Goal: Check status: Check status

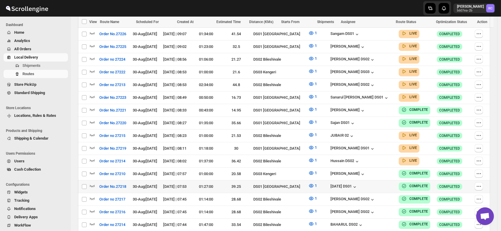
scroll to position [191, 0]
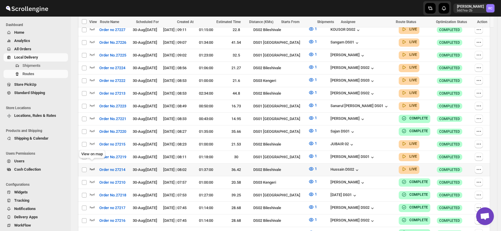
click at [92, 166] on icon "button" at bounding box center [92, 169] width 6 height 6
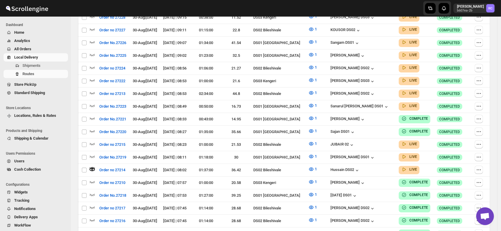
scroll to position [0, 0]
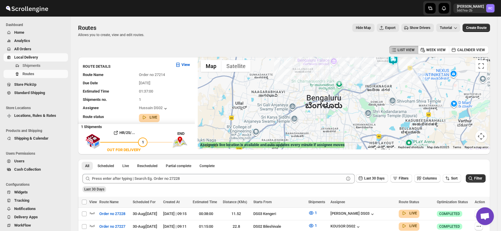
drag, startPoint x: 318, startPoint y: 110, endPoint x: 315, endPoint y: -15, distance: 125.0
click at [315, 0] on html "Skip to content Rahul Chopra b607ea-2b RC Dashboard Home Analytics All Orders L…" at bounding box center [250, 115] width 501 height 231
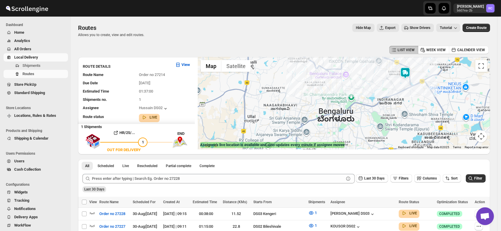
drag, startPoint x: 353, startPoint y: 80, endPoint x: 368, endPoint y: 115, distance: 37.8
click at [368, 115] on div at bounding box center [344, 103] width 292 height 92
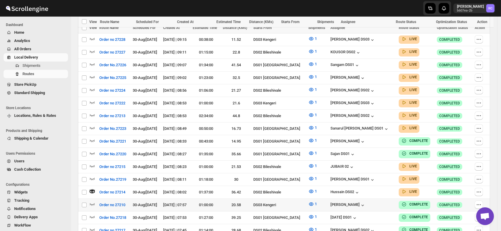
scroll to position [191, 0]
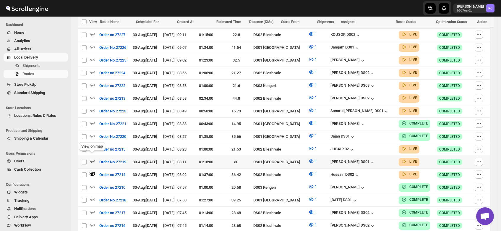
click at [92, 158] on icon "button" at bounding box center [92, 161] width 6 height 6
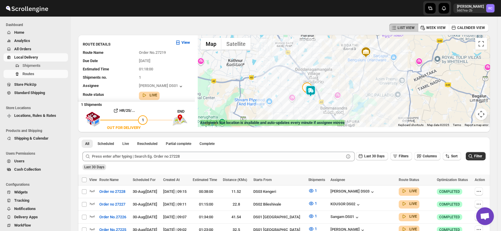
scroll to position [0, 0]
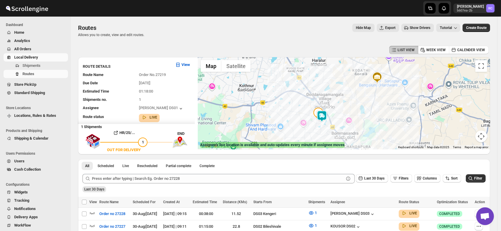
drag, startPoint x: 294, startPoint y: 98, endPoint x: 298, endPoint y: 104, distance: 7.2
click at [298, 104] on div at bounding box center [344, 103] width 292 height 92
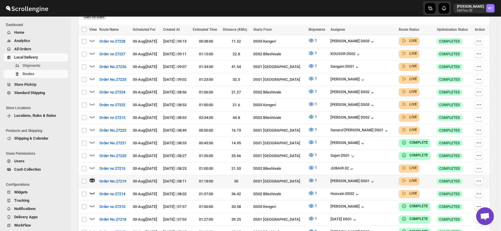
scroll to position [176, 0]
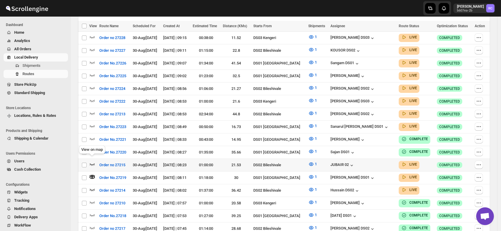
click at [92, 161] on icon "button" at bounding box center [92, 164] width 6 height 6
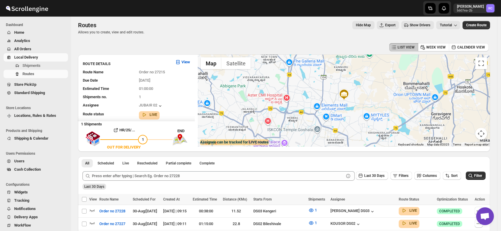
scroll to position [0, 0]
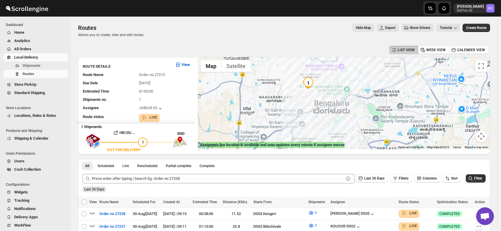
drag, startPoint x: 308, startPoint y: 115, endPoint x: 317, endPoint y: 68, distance: 48.0
click at [317, 68] on div at bounding box center [344, 103] width 292 height 92
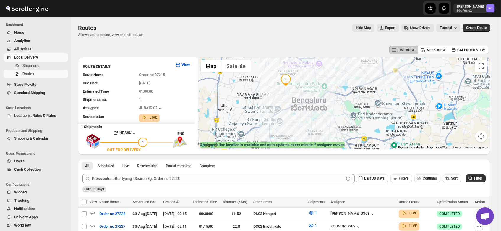
drag, startPoint x: 336, startPoint y: 111, endPoint x: 307, endPoint y: 107, distance: 29.6
click at [307, 107] on div at bounding box center [344, 103] width 292 height 92
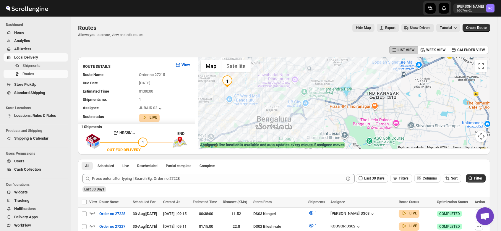
drag, startPoint x: 331, startPoint y: 97, endPoint x: 299, endPoint y: 120, distance: 39.6
click at [299, 120] on div at bounding box center [344, 103] width 292 height 92
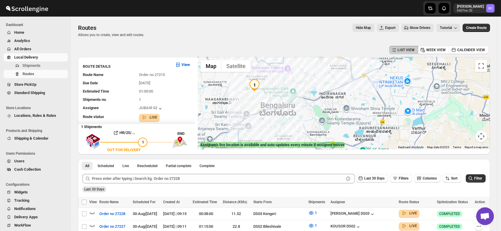
drag, startPoint x: 341, startPoint y: 85, endPoint x: 338, endPoint y: 72, distance: 13.3
click at [338, 72] on div at bounding box center [344, 103] width 292 height 92
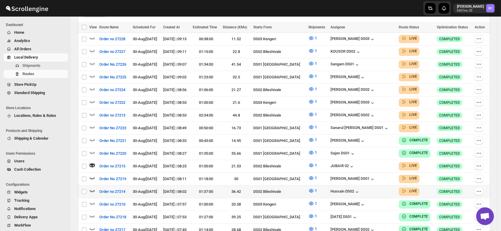
scroll to position [175, 0]
click at [91, 149] on icon "button" at bounding box center [92, 152] width 6 height 6
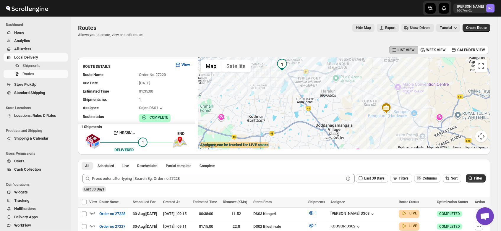
drag, startPoint x: 281, startPoint y: 81, endPoint x: 272, endPoint y: 71, distance: 13.6
click at [272, 71] on div at bounding box center [344, 103] width 292 height 92
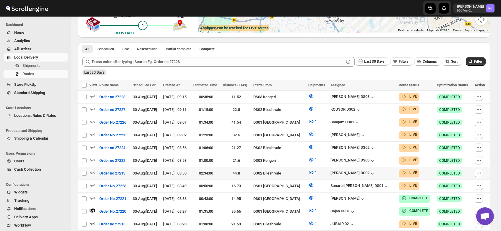
scroll to position [118, 0]
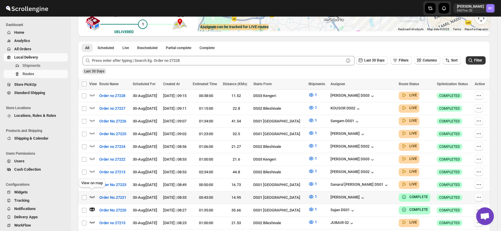
click at [92, 193] on icon "button" at bounding box center [92, 196] width 6 height 6
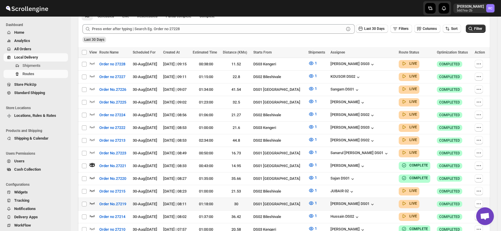
scroll to position [152, 0]
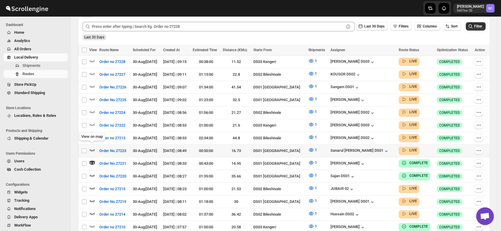
click at [91, 147] on icon "button" at bounding box center [92, 150] width 6 height 6
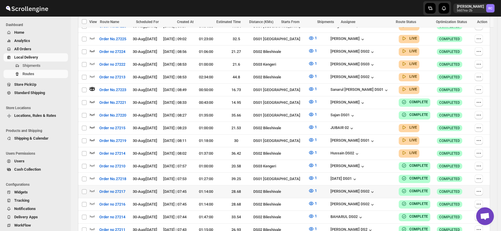
scroll to position [214, 0]
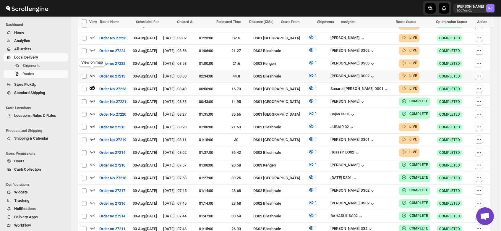
click at [92, 72] on icon "button" at bounding box center [92, 75] width 6 height 6
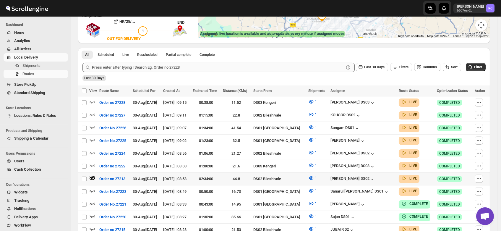
scroll to position [108, 0]
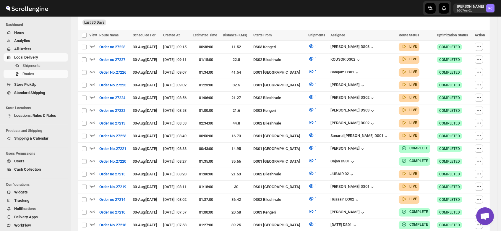
scroll to position [164, 0]
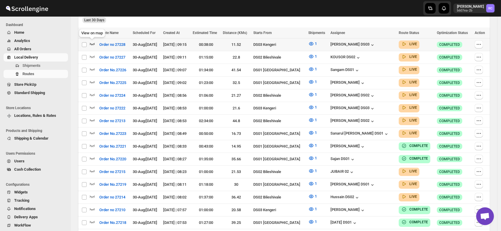
click at [92, 42] on icon "button" at bounding box center [92, 44] width 6 height 6
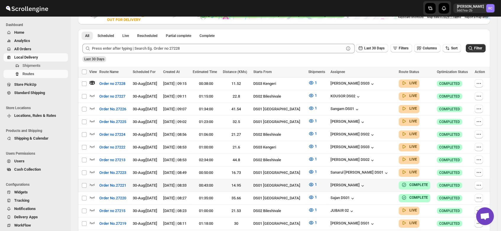
scroll to position [135, 0]
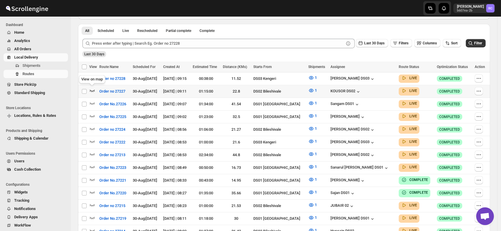
click at [91, 89] on icon "button" at bounding box center [92, 90] width 6 height 6
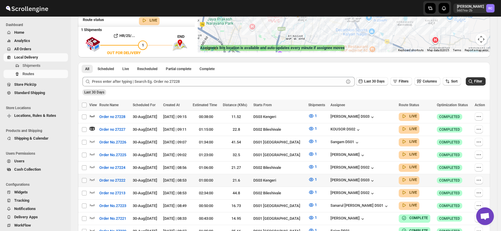
scroll to position [97, 0]
click at [92, 138] on icon "button" at bounding box center [92, 141] width 6 height 6
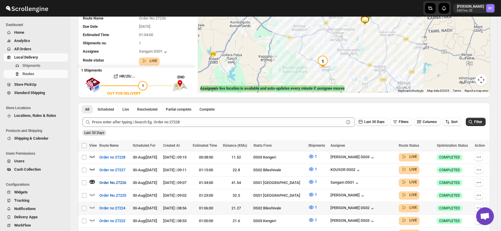
scroll to position [95, 0]
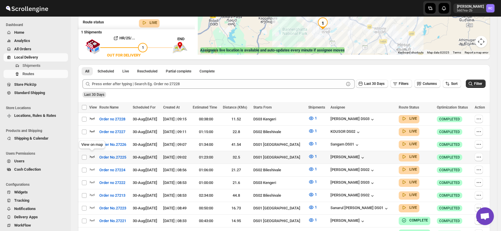
click at [92, 154] on icon "button" at bounding box center [92, 156] width 6 height 6
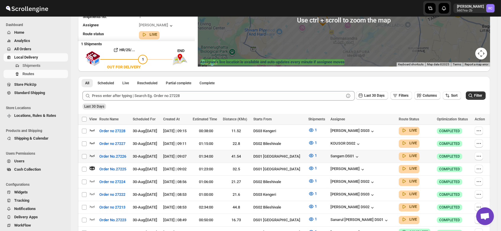
scroll to position [148, 0]
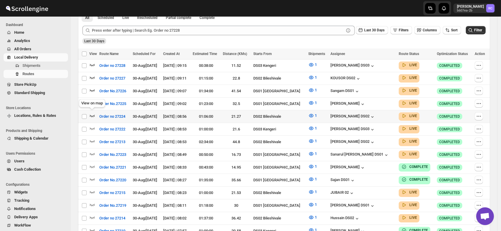
click at [92, 113] on icon "button" at bounding box center [92, 116] width 6 height 6
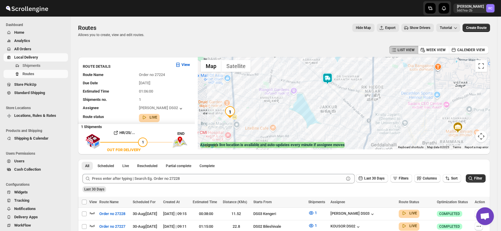
drag, startPoint x: 284, startPoint y: 99, endPoint x: 324, endPoint y: 111, distance: 41.0
click at [324, 111] on div at bounding box center [344, 103] width 292 height 92
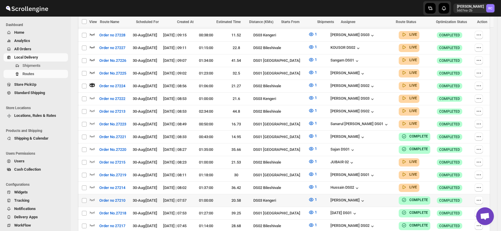
scroll to position [204, 0]
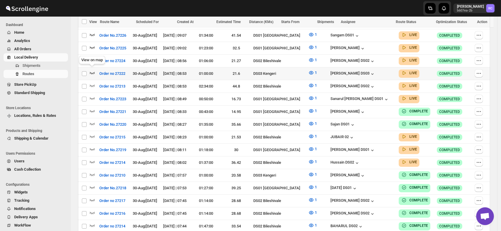
click at [93, 70] on icon "button" at bounding box center [92, 73] width 6 height 6
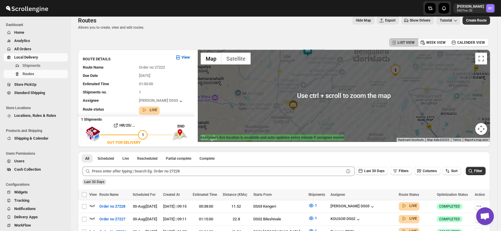
scroll to position [0, 0]
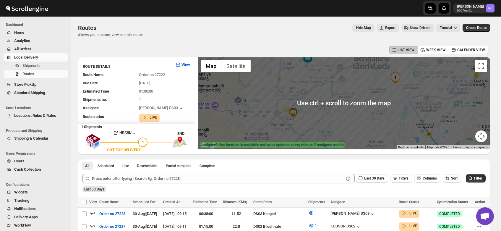
click at [348, 88] on div at bounding box center [344, 103] width 292 height 92
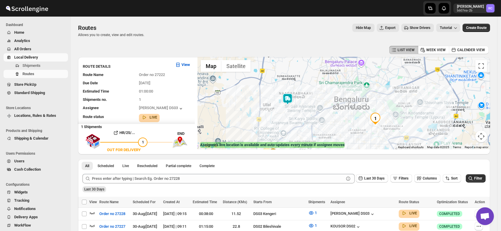
drag, startPoint x: 359, startPoint y: 84, endPoint x: 338, endPoint y: 128, distance: 48.4
click at [338, 128] on div at bounding box center [344, 103] width 292 height 92
click at [289, 97] on img at bounding box center [287, 99] width 12 height 12
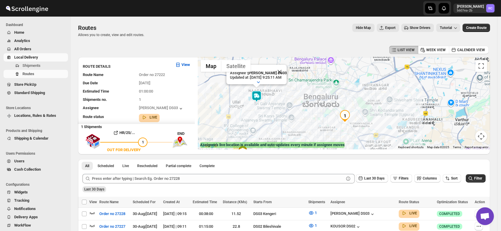
drag, startPoint x: 358, startPoint y: 119, endPoint x: 324, endPoint y: 102, distance: 37.9
click at [324, 102] on div "Assignee : [PERSON_NAME] DS03 Updated at : [DATE] 9:25:11 AM Duty mode Enabled …" at bounding box center [344, 103] width 292 height 92
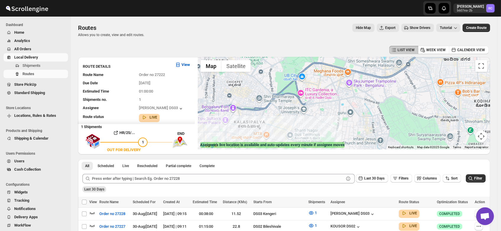
drag, startPoint x: 358, startPoint y: 138, endPoint x: 269, endPoint y: 60, distance: 119.1
click at [269, 60] on div "Assignee : [PERSON_NAME] DS03 Updated at : [DATE] 9:25:18 AM Duty mode Enabled …" at bounding box center [344, 103] width 292 height 92
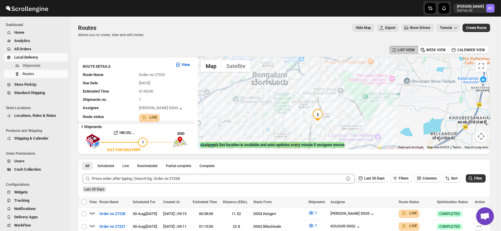
drag, startPoint x: 305, startPoint y: 92, endPoint x: 312, endPoint y: 86, distance: 9.0
click at [312, 86] on div "Assignee : [PERSON_NAME] DS03 Updated at : [DATE] 9:25:18 AM Duty mode Enabled …" at bounding box center [344, 103] width 292 height 92
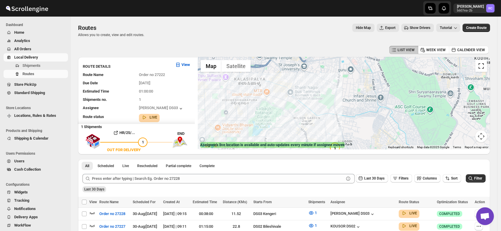
click at [486, 67] on button "Toggle fullscreen view" at bounding box center [481, 66] width 12 height 12
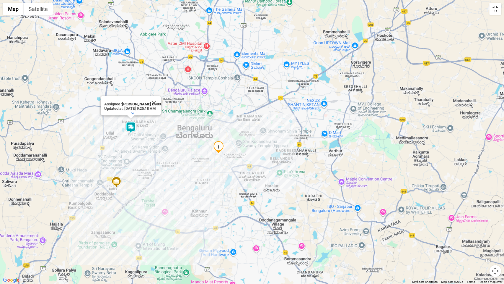
click at [494, 7] on button "Toggle fullscreen view" at bounding box center [495, 9] width 12 height 12
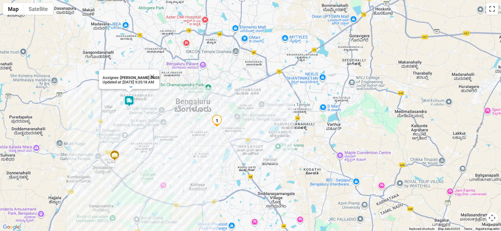
scroll to position [125, 0]
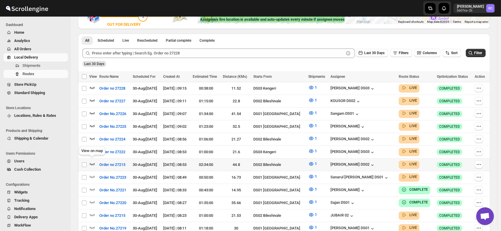
click at [92, 161] on icon "button" at bounding box center [92, 164] width 6 height 6
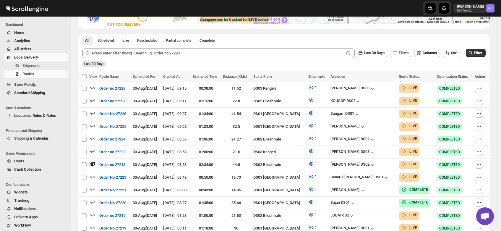
scroll to position [0, 0]
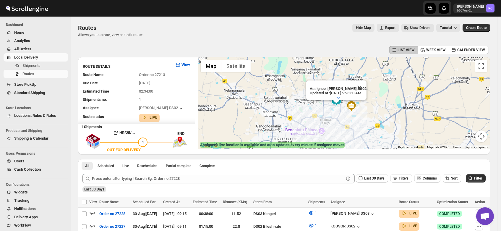
drag, startPoint x: 341, startPoint y: 83, endPoint x: 324, endPoint y: 129, distance: 49.6
click at [324, 129] on div "Assignee : [PERSON_NAME] DS02 Updated at : [DATE] 9:25:50 AM Duty mode Enabled …" at bounding box center [344, 103] width 292 height 92
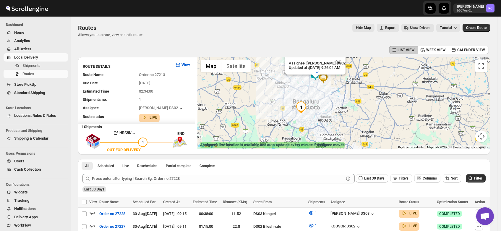
drag, startPoint x: 326, startPoint y: 126, endPoint x: 304, endPoint y: 96, distance: 37.6
click at [304, 96] on div "Assignee : [PERSON_NAME] DS02 Updated at : [DATE] 9:26:04 AM Duty mode Enabled …" at bounding box center [344, 103] width 292 height 92
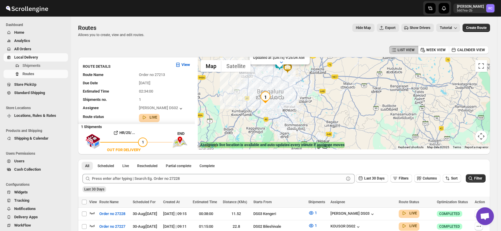
drag, startPoint x: 325, startPoint y: 127, endPoint x: 286, endPoint y: 90, distance: 54.1
click at [286, 90] on div "Assignee : [PERSON_NAME] DS02 Updated at : [DATE] 9:26:04 AM Duty mode Enabled …" at bounding box center [344, 103] width 292 height 92
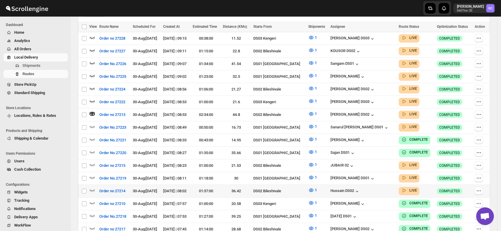
scroll to position [177, 0]
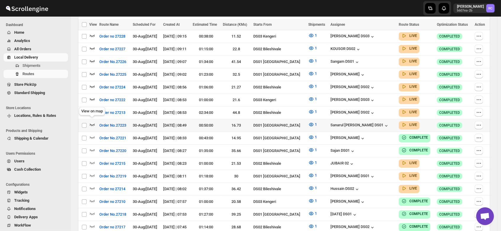
click at [91, 121] on icon "button" at bounding box center [92, 124] width 6 height 6
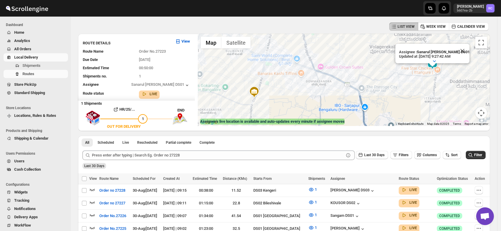
scroll to position [22, 0]
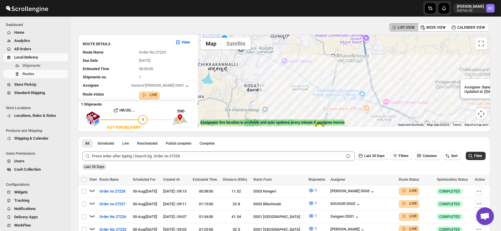
drag, startPoint x: 282, startPoint y: 72, endPoint x: 354, endPoint y: 96, distance: 76.6
click at [354, 96] on div "Assignee : Sanarul [PERSON_NAME] DS01 Updated at : [DATE] 9:27:49 AM Duty mode …" at bounding box center [344, 81] width 292 height 92
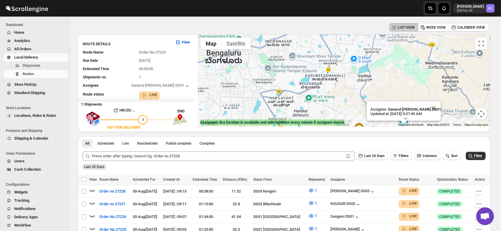
drag, startPoint x: 308, startPoint y: 84, endPoint x: 327, endPoint y: 115, distance: 37.1
click at [327, 115] on div "Assignee : Sanarul [PERSON_NAME] DS01 Updated at : [DATE] 9:27:49 AM Duty mode …" at bounding box center [344, 81] width 292 height 92
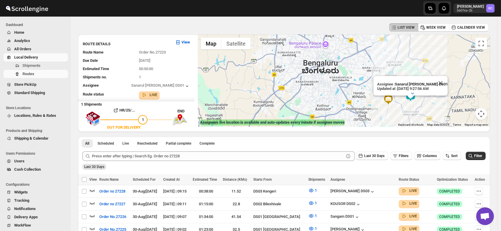
drag, startPoint x: 286, startPoint y: 99, endPoint x: 337, endPoint y: 75, distance: 57.1
click at [337, 75] on div "Assignee : Sanarul [PERSON_NAME] DS01 Updated at : [DATE] 9:27:56 AM Duty mode …" at bounding box center [344, 81] width 292 height 92
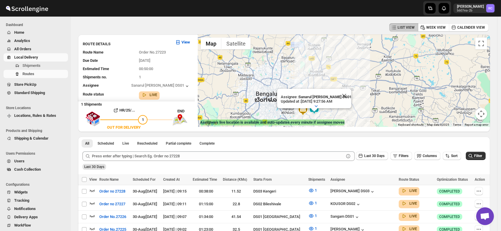
drag, startPoint x: 335, startPoint y: 77, endPoint x: 272, endPoint y: 106, distance: 68.9
click at [272, 106] on div "Assignee : Sanarul [PERSON_NAME] DS01 Updated at : [DATE] 9:27:56 AM Duty mode …" at bounding box center [344, 81] width 292 height 92
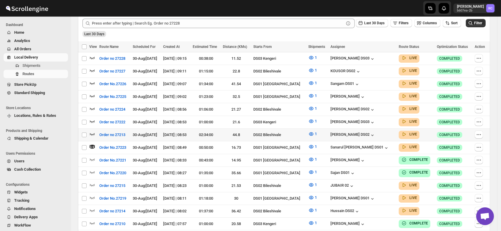
scroll to position [157, 0]
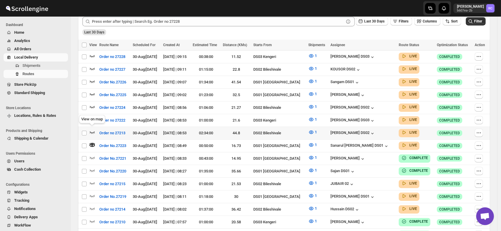
click at [92, 129] on icon "button" at bounding box center [92, 132] width 6 height 6
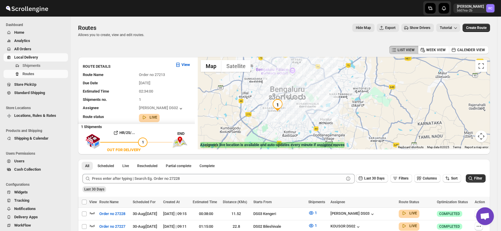
drag, startPoint x: 349, startPoint y: 132, endPoint x: 303, endPoint y: 73, distance: 74.3
click at [303, 73] on div "Assignee : [PERSON_NAME] DS02 Updated at : [DATE] 9:31:40 AM Duty mode Enabled …" at bounding box center [344, 103] width 292 height 92
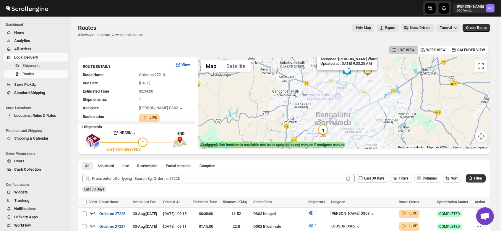
drag, startPoint x: 286, startPoint y: 119, endPoint x: 336, endPoint y: 82, distance: 62.7
click at [336, 82] on div "Assignee : [PERSON_NAME] DS02 Updated at : [DATE] 9:33:25 AM Duty mode Enabled …" at bounding box center [344, 103] width 292 height 92
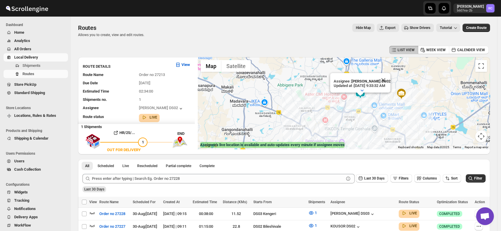
drag, startPoint x: 347, startPoint y: 118, endPoint x: 371, endPoint y: 107, distance: 26.2
click at [371, 107] on div "Assignee : [PERSON_NAME] DS02 Updated at : [DATE] 9:33:32 AM Duty mode Enabled …" at bounding box center [344, 103] width 292 height 92
